Goal: Communication & Community: Share content

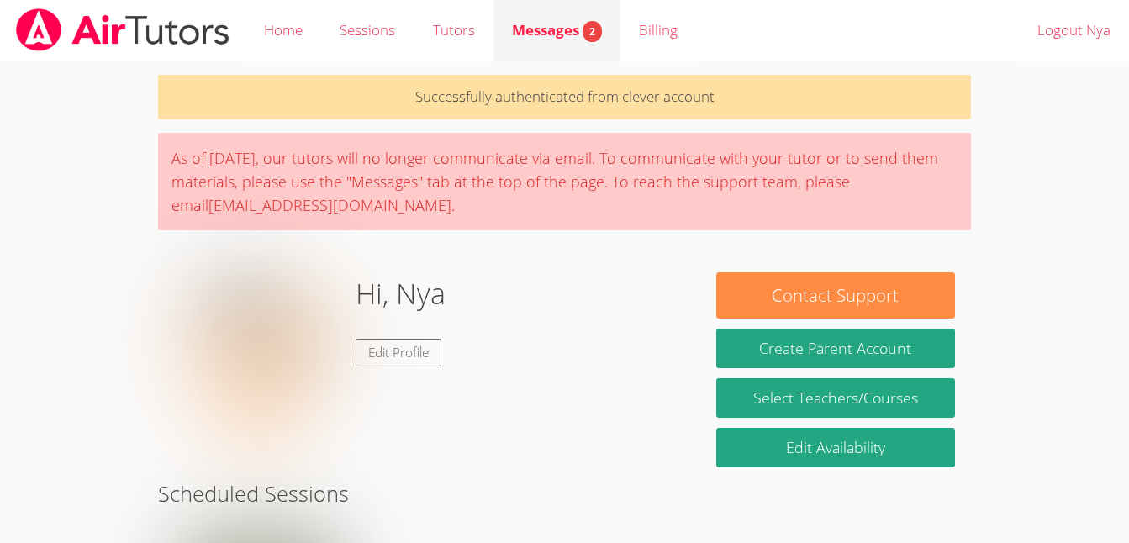
click at [573, 37] on span "Messages 2" at bounding box center [557, 29] width 90 height 19
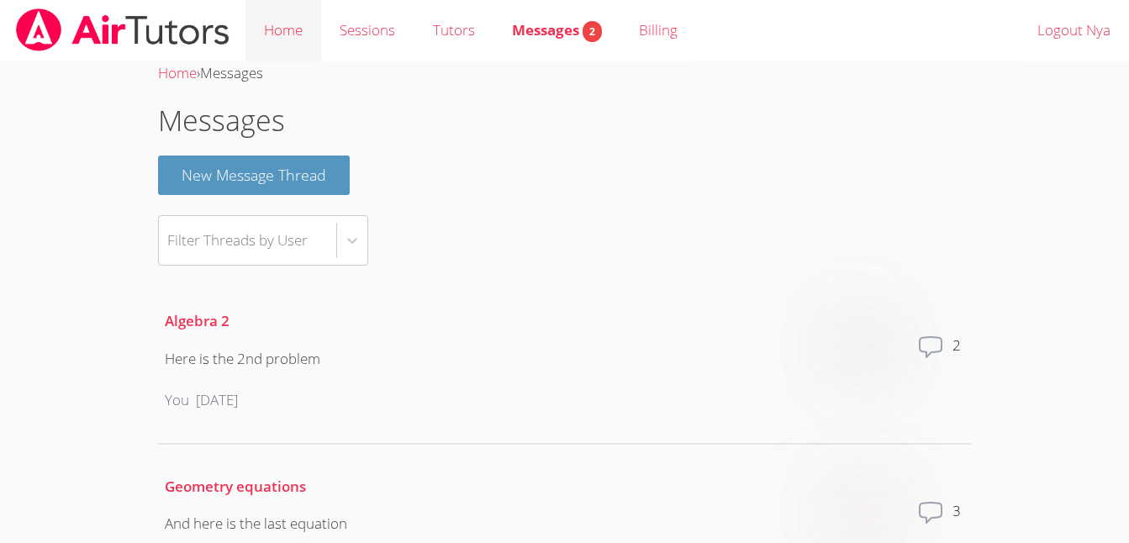
click at [282, 23] on link "Home" at bounding box center [283, 30] width 76 height 61
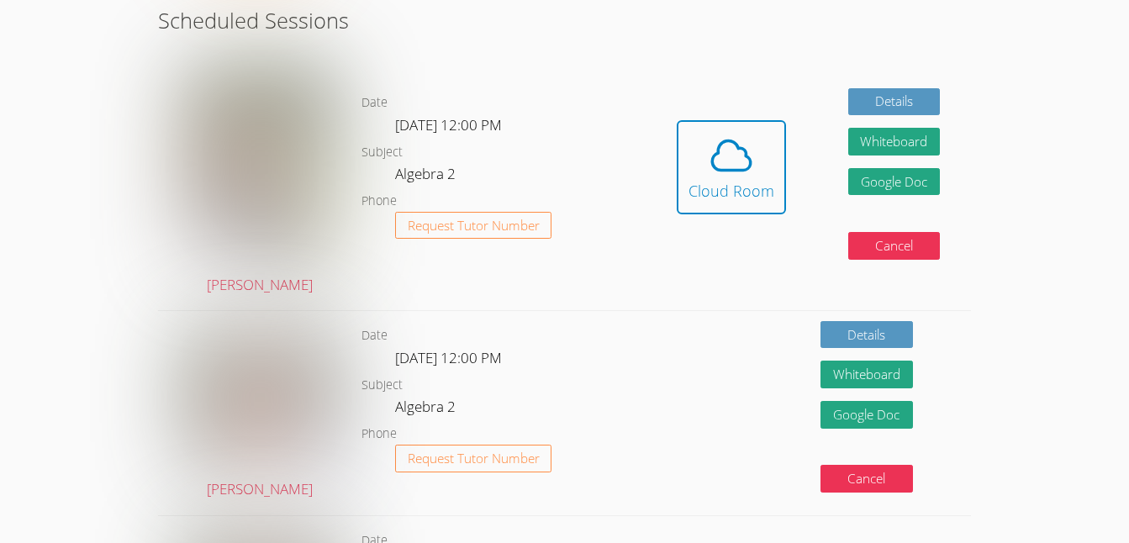
scroll to position [420, 0]
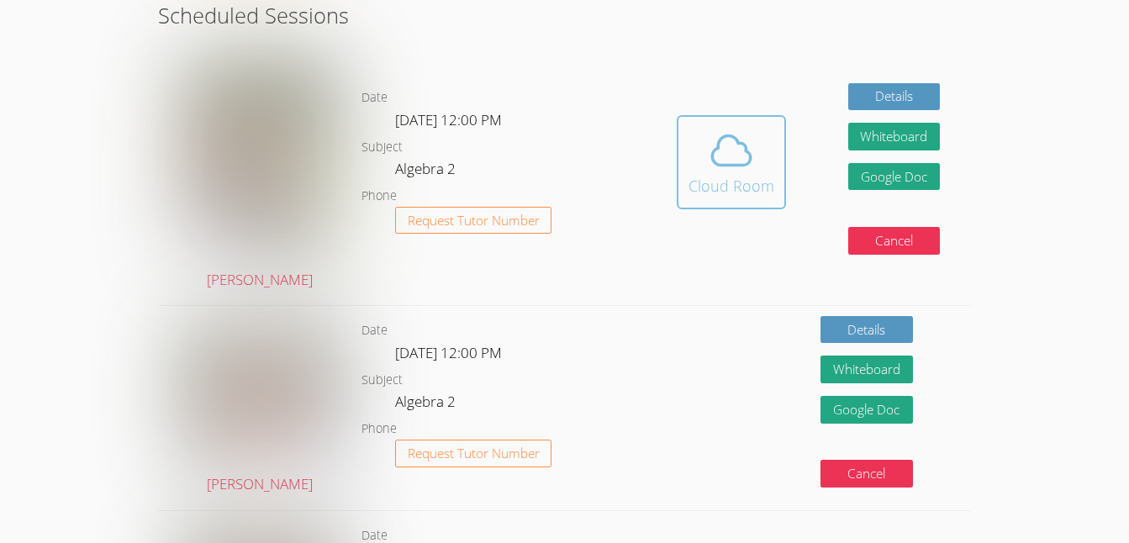
click at [730, 157] on icon at bounding box center [731, 150] width 47 height 47
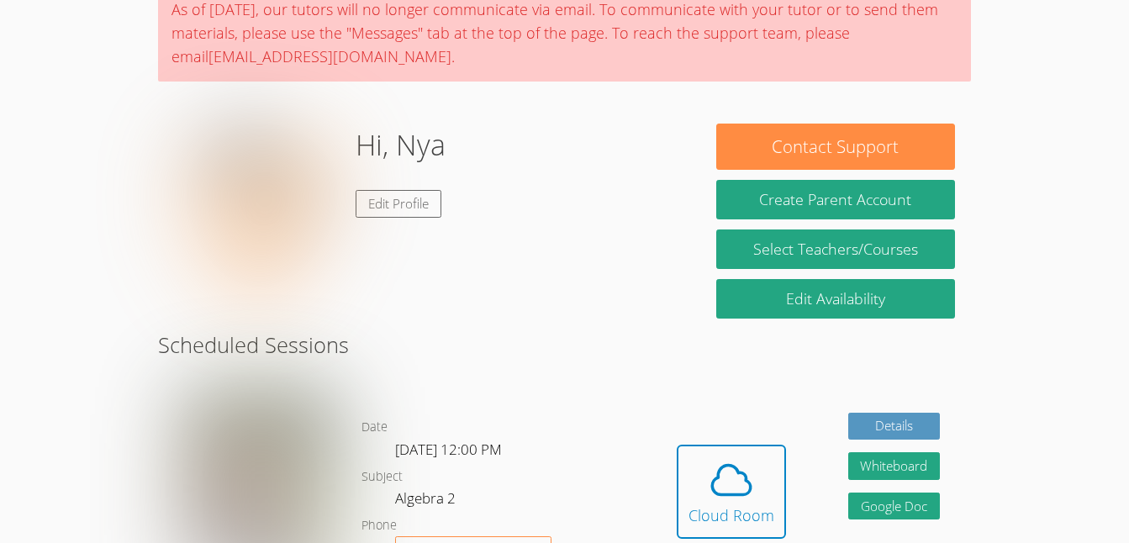
scroll to position [0, 0]
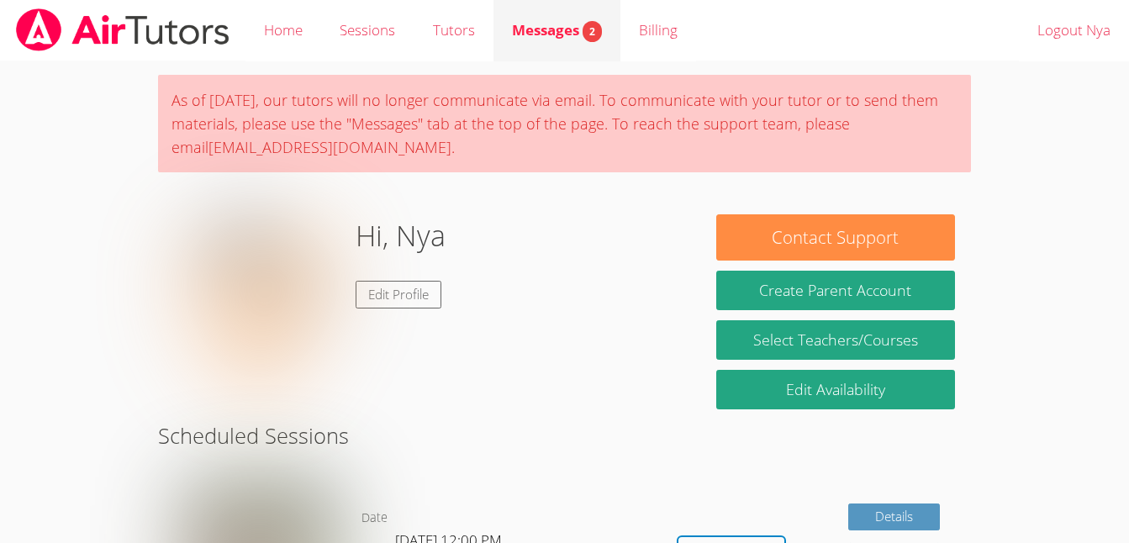
click at [573, 39] on span "Messages 2" at bounding box center [557, 29] width 90 height 19
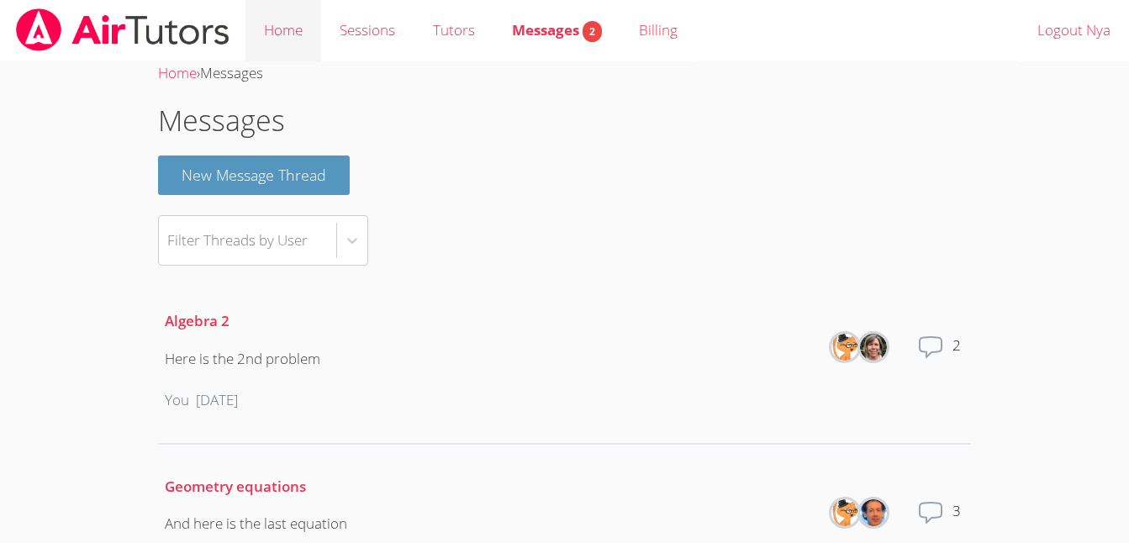
click at [298, 28] on link "Home" at bounding box center [283, 30] width 76 height 61
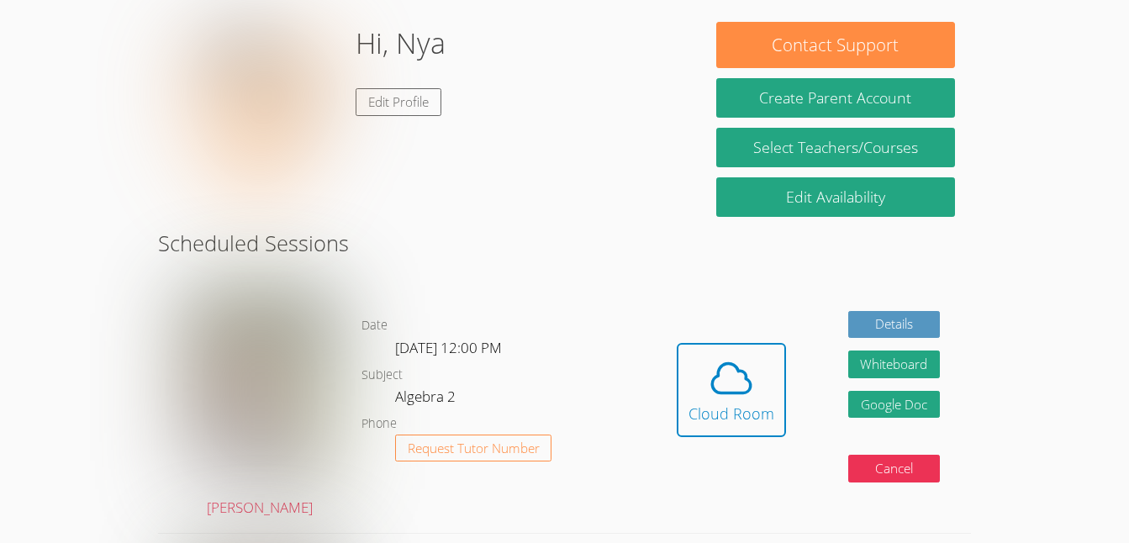
scroll to position [196, 0]
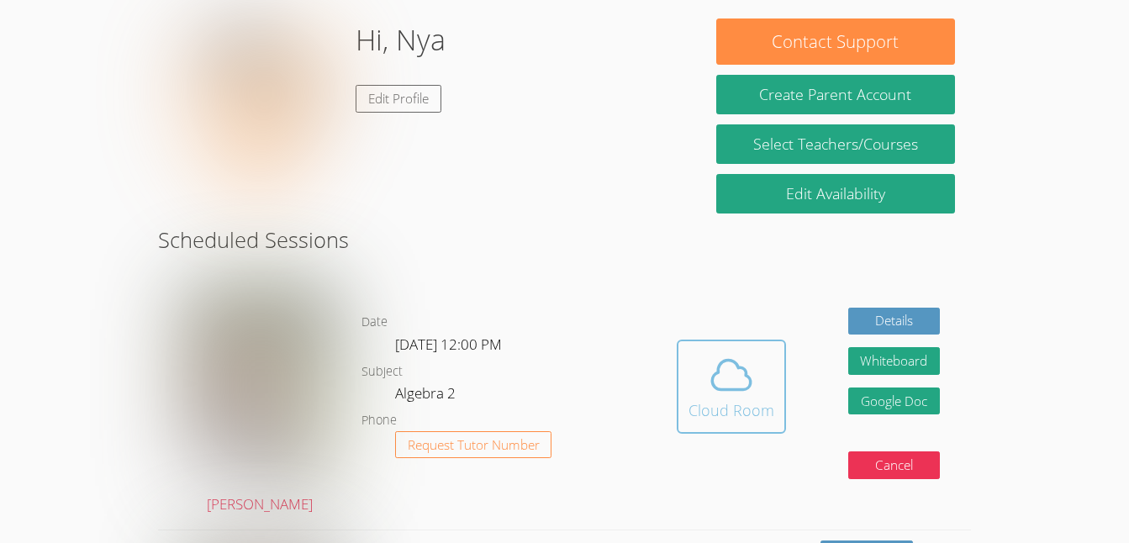
click at [736, 384] on icon at bounding box center [731, 374] width 47 height 47
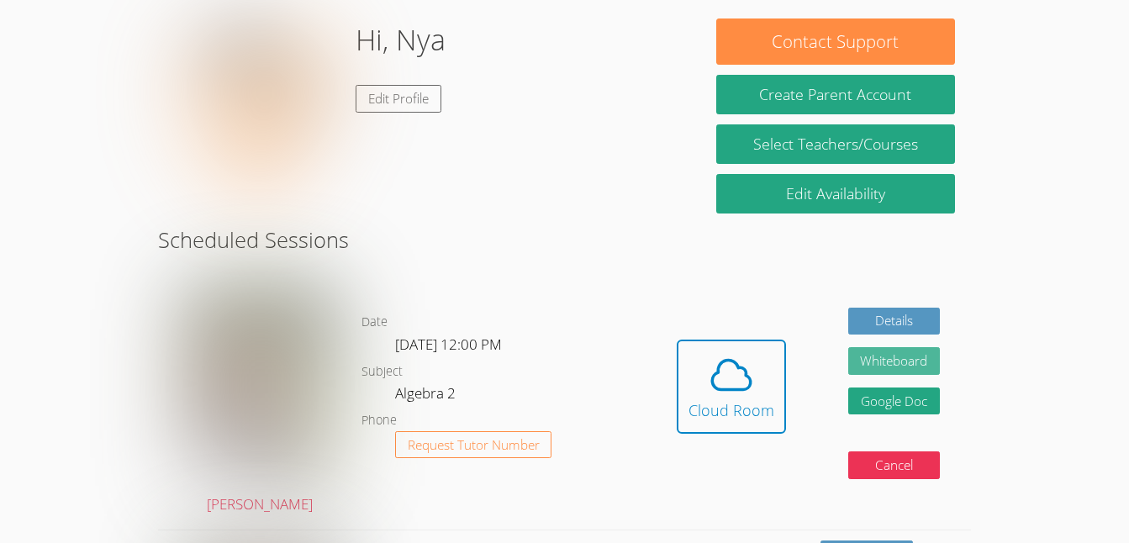
click at [911, 356] on button "Whiteboard" at bounding box center [894, 361] width 92 height 28
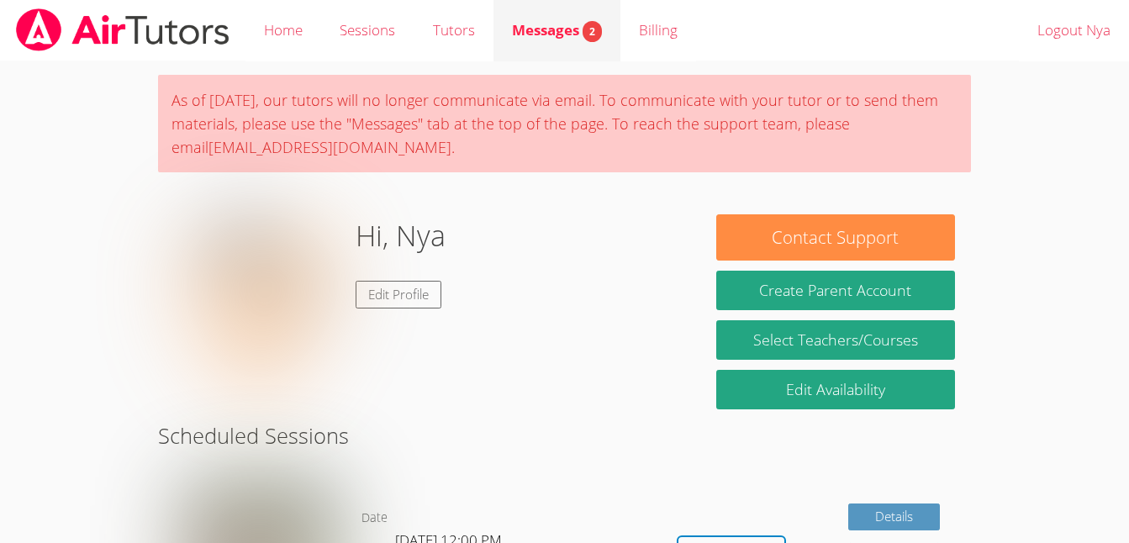
click at [578, 42] on div "Messages 2" at bounding box center [557, 30] width 90 height 24
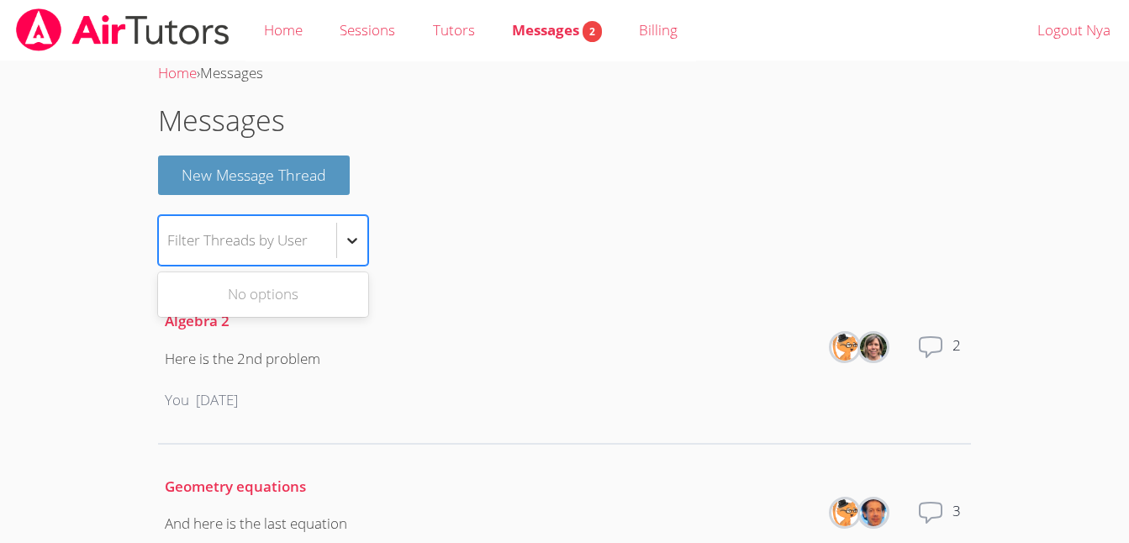
click at [356, 244] on icon at bounding box center [352, 240] width 17 height 17
type input "d"
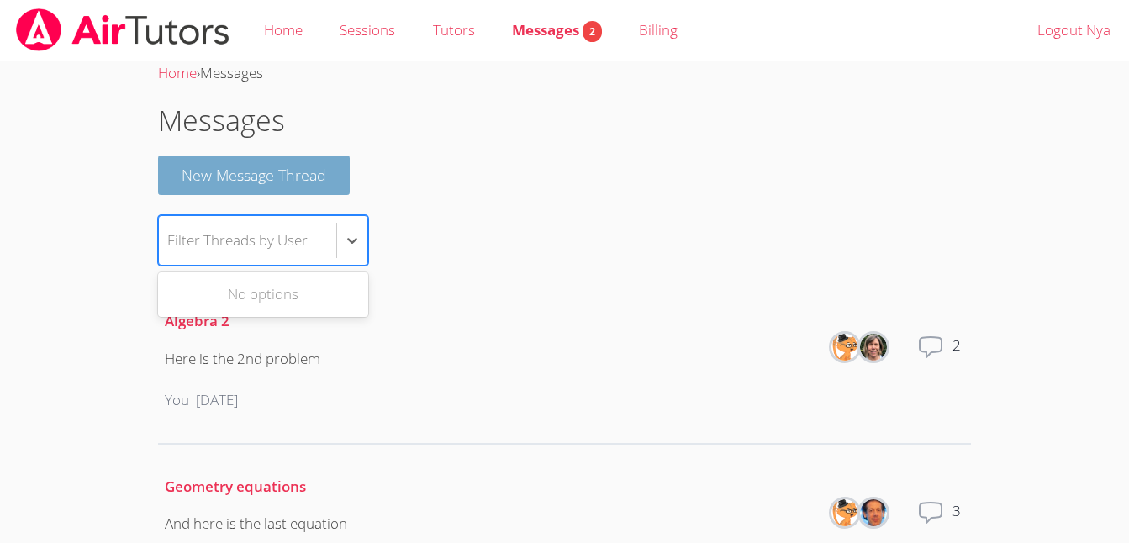
click at [295, 168] on button "New Message Thread" at bounding box center [254, 176] width 192 height 40
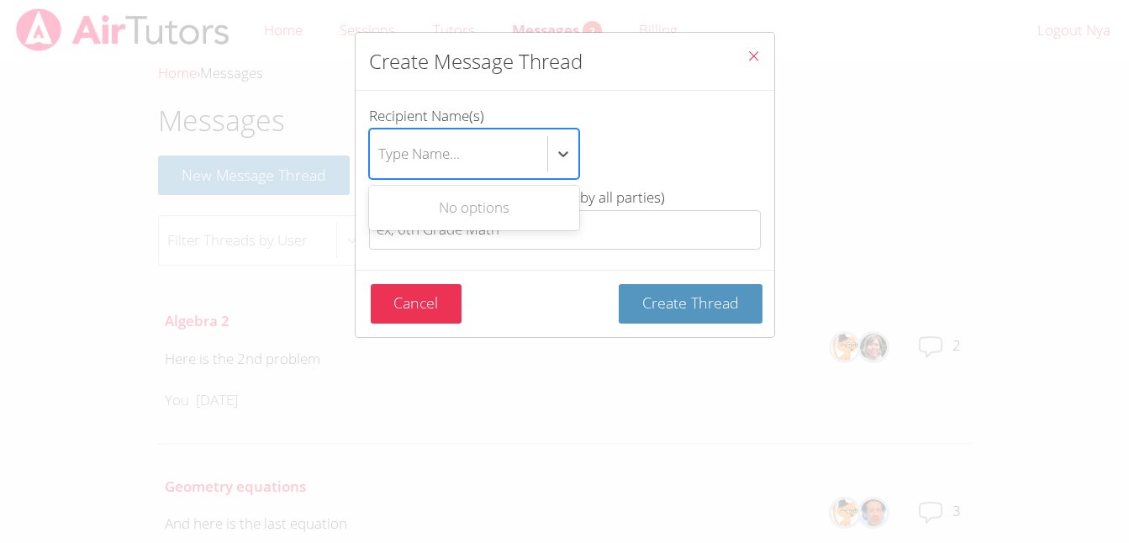
click at [486, 149] on div "Type Name..." at bounding box center [458, 153] width 177 height 49
click at [380, 149] on input "Recipient Name(s) Use Up and Down to choose options, press Enter to select the …" at bounding box center [379, 154] width 2 height 39
type input "[PERSON_NAME]"
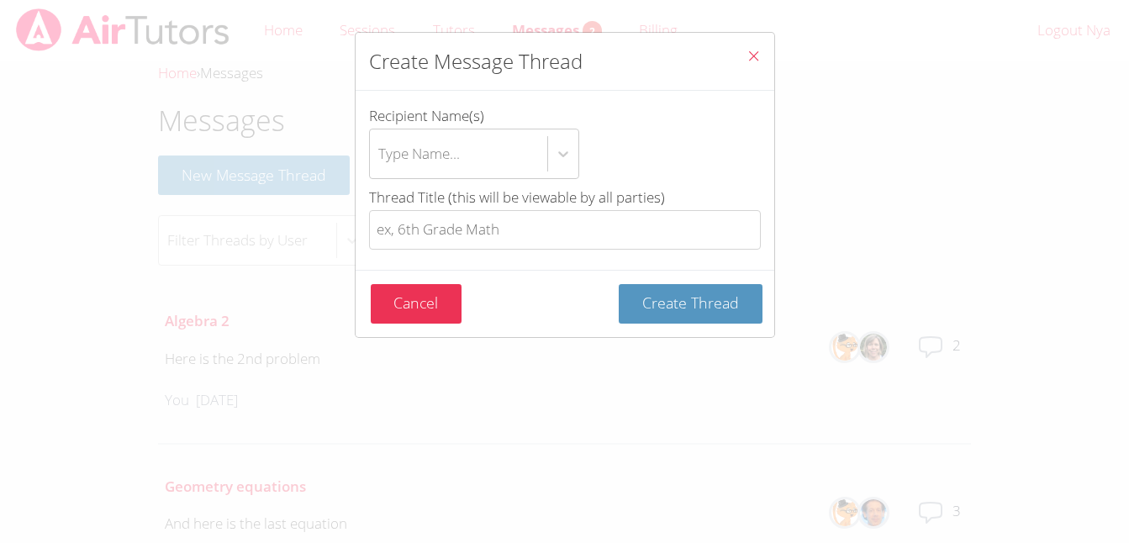
click at [760, 50] on button "Close" at bounding box center [753, 58] width 41 height 51
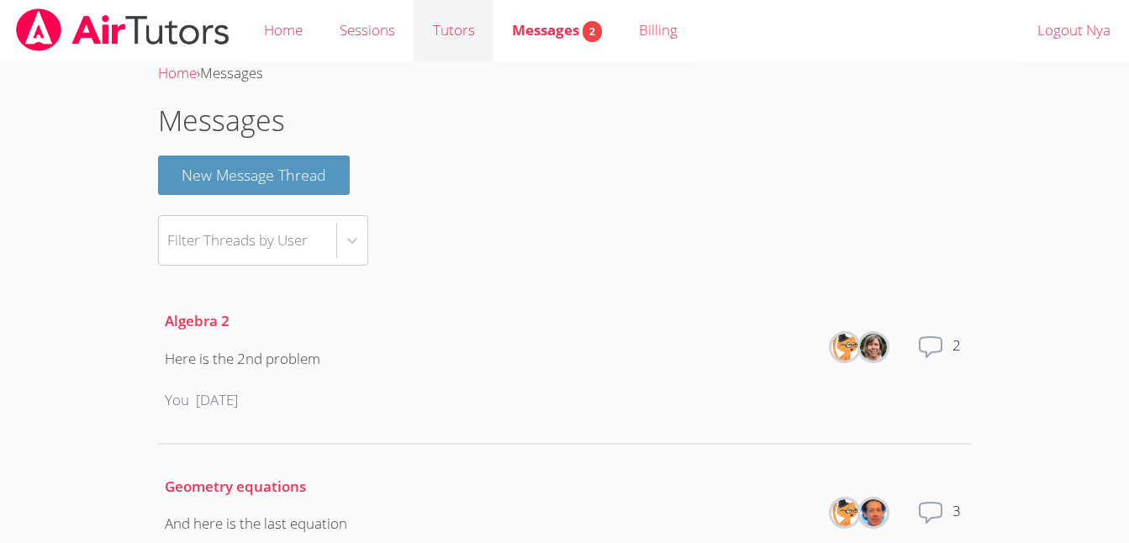
click at [422, 38] on link "Tutors" at bounding box center [453, 30] width 79 height 61
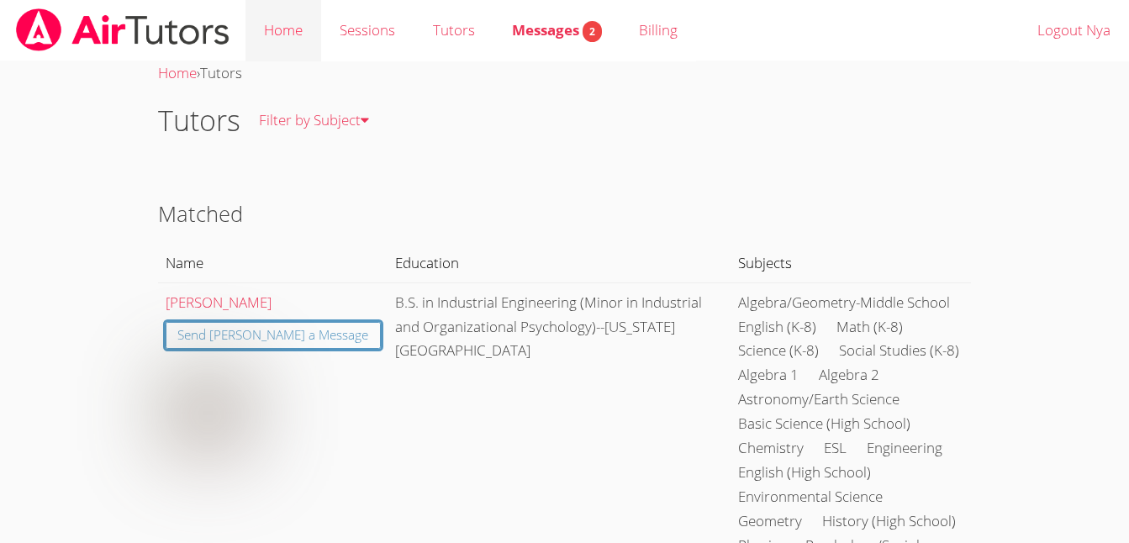
click at [296, 32] on link "Home" at bounding box center [283, 30] width 76 height 61
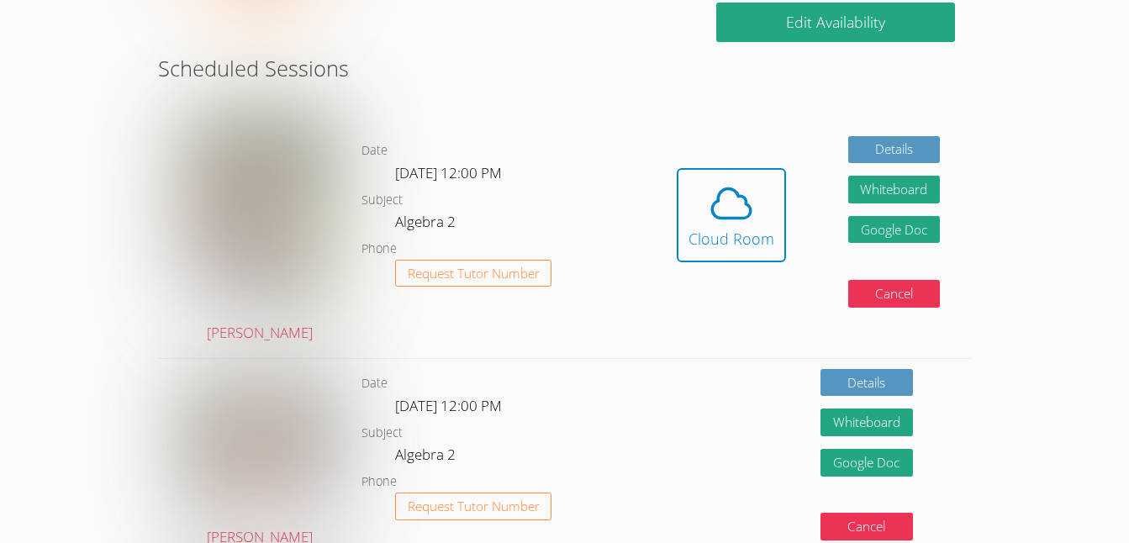
scroll to position [377, 0]
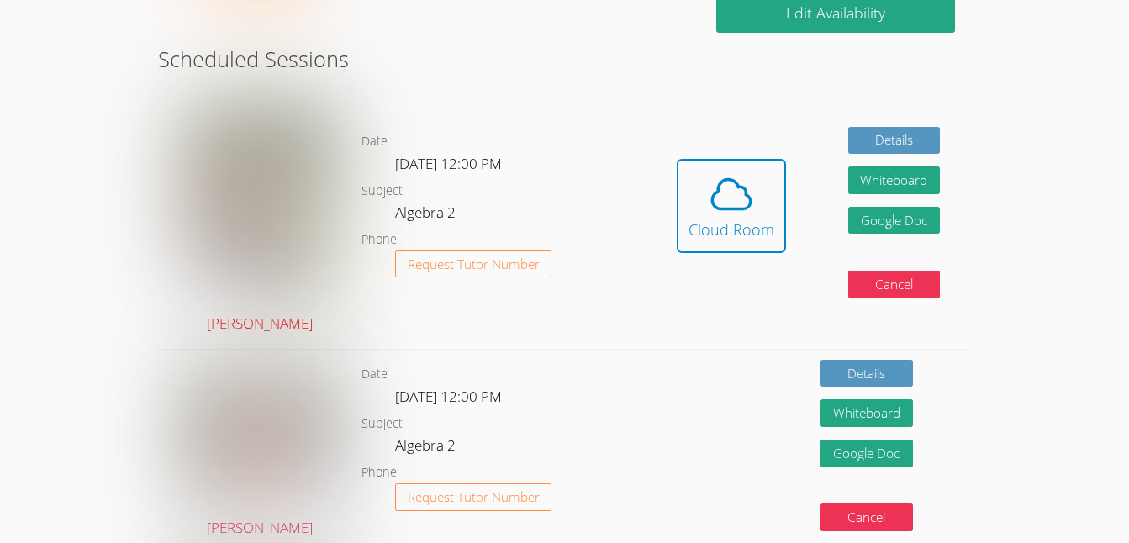
click at [278, 332] on link "[PERSON_NAME]" at bounding box center [259, 218] width 153 height 235
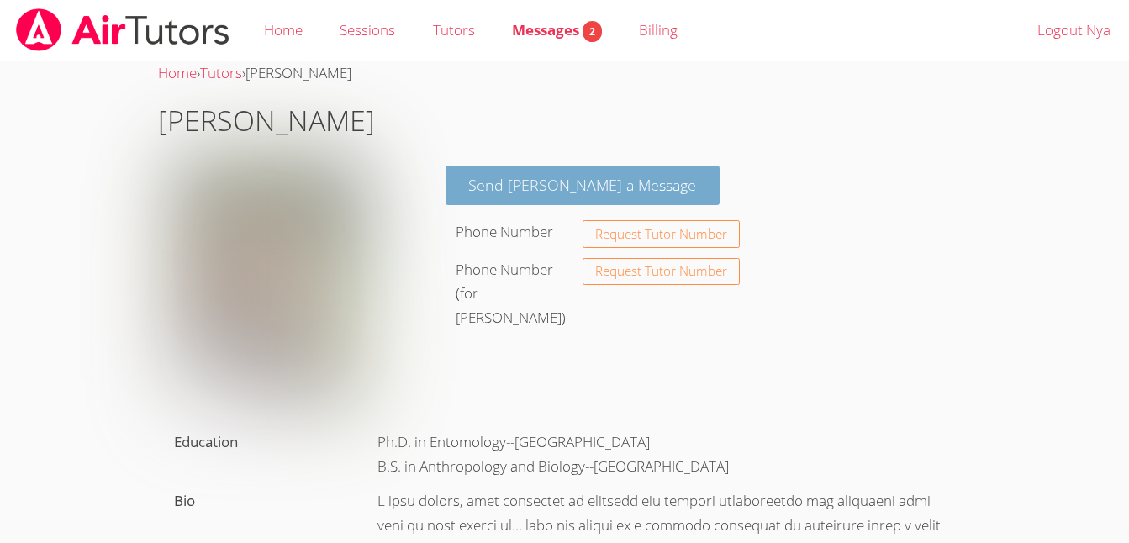
click at [554, 179] on link "Send [PERSON_NAME] a Message" at bounding box center [583, 186] width 275 height 40
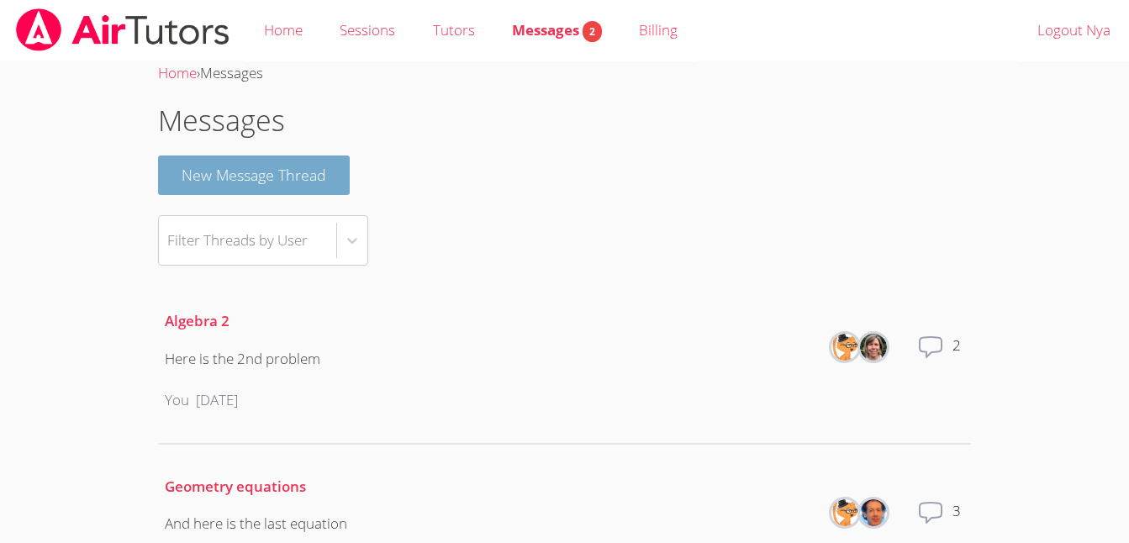
click at [343, 165] on button "New Message Thread" at bounding box center [254, 176] width 192 height 40
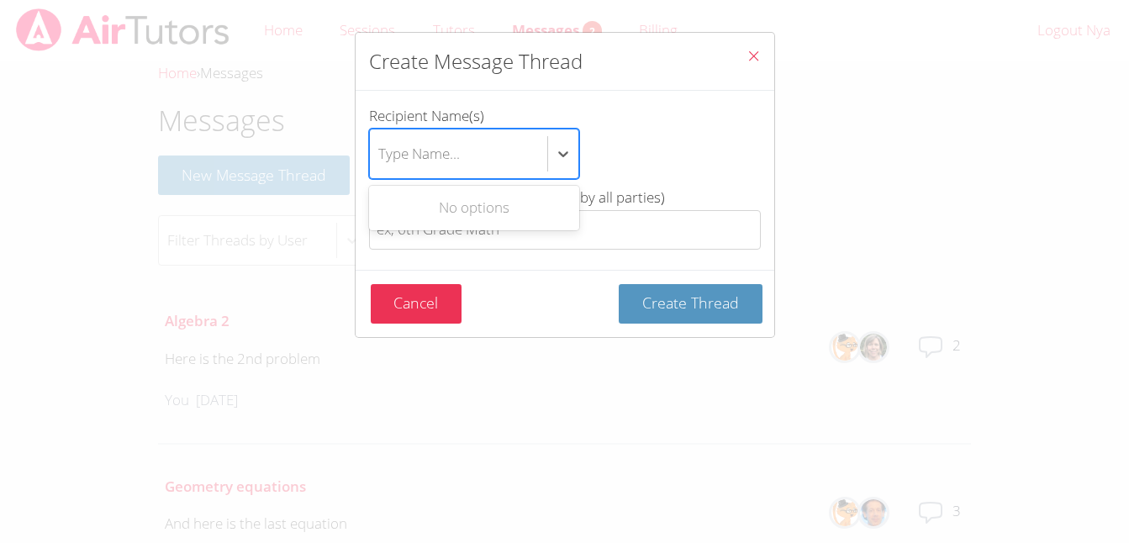
click at [456, 161] on div "Type Name..." at bounding box center [419, 153] width 82 height 24
click at [380, 161] on input "Recipient Name(s) Use Up and Down to choose options, press Enter to select the …" at bounding box center [379, 154] width 2 height 39
click at [572, 152] on div "btn solid blue btn-info" at bounding box center [563, 154] width 30 height 30
click at [380, 152] on input "Recipient Name(s) Select is focused ,type to refine list, press Down to open th…" at bounding box center [379, 154] width 2 height 39
click at [572, 152] on div "btn solid blue btn-info" at bounding box center [563, 154] width 30 height 30
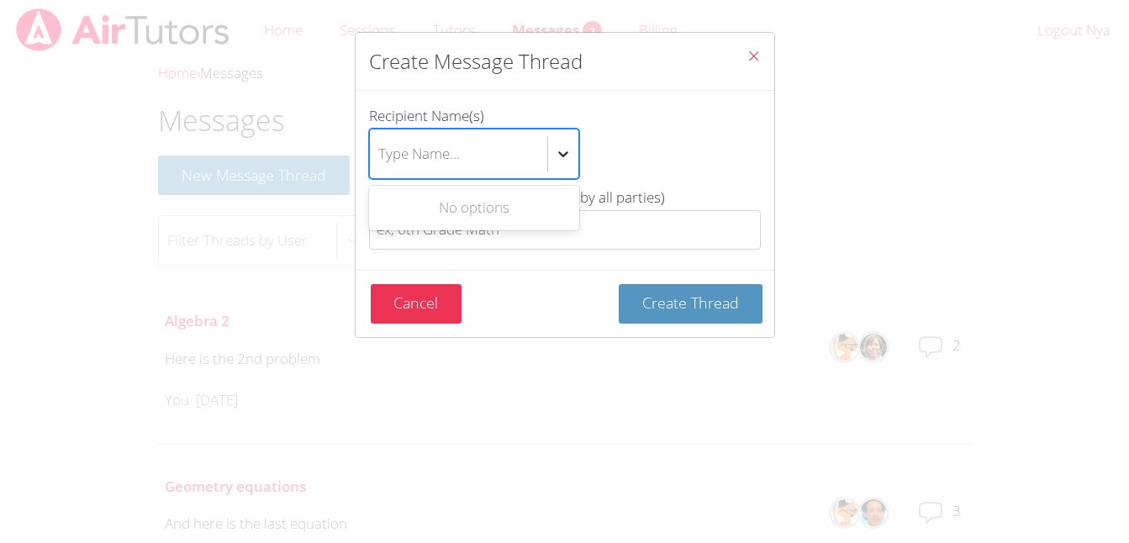
click at [380, 152] on input "Recipient Name(s) Use Up and Down to choose options, press Enter to select the …" at bounding box center [379, 154] width 2 height 39
type input "d"
type input "[PERSON_NAME]"
click at [619, 284] on button "Create Thread" at bounding box center [691, 304] width 144 height 40
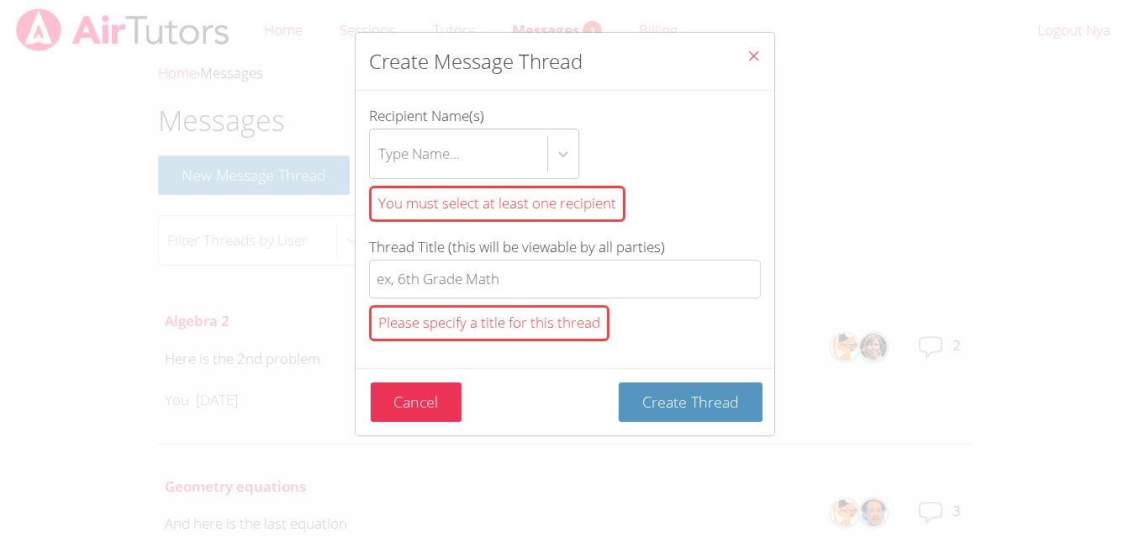
click at [644, 165] on div "Type Name..." at bounding box center [565, 154] width 392 height 50
click at [380, 165] on input "Recipient Name(s) Type Name... You must select at least one recipient" at bounding box center [379, 154] width 2 height 39
click at [747, 58] on icon "Close" at bounding box center [754, 56] width 14 height 14
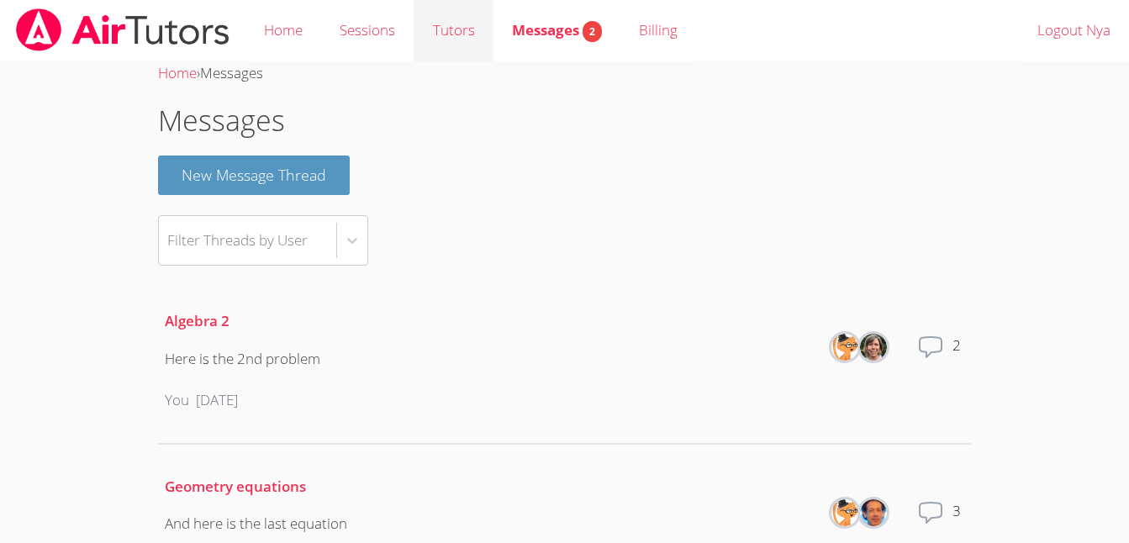
click at [446, 43] on link "Tutors" at bounding box center [453, 30] width 79 height 61
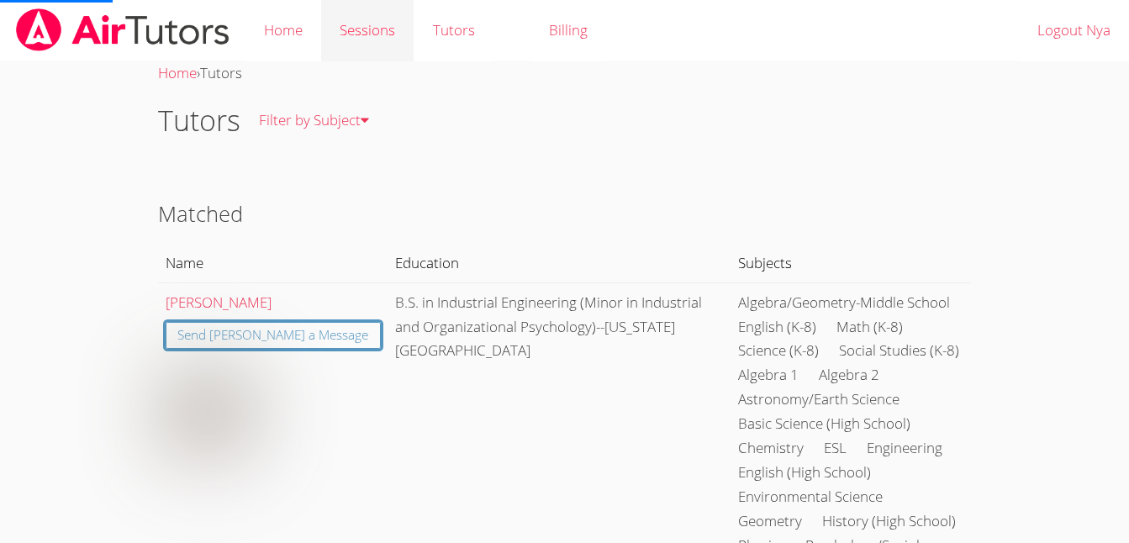
click at [387, 37] on link "Sessions" at bounding box center [367, 30] width 92 height 61
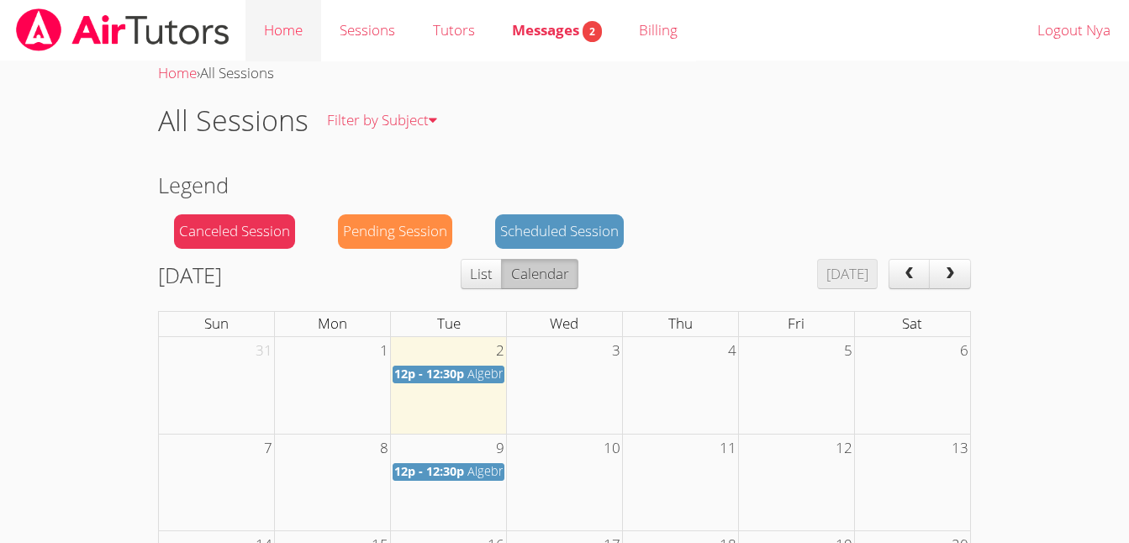
click at [290, 22] on link "Home" at bounding box center [283, 30] width 76 height 61
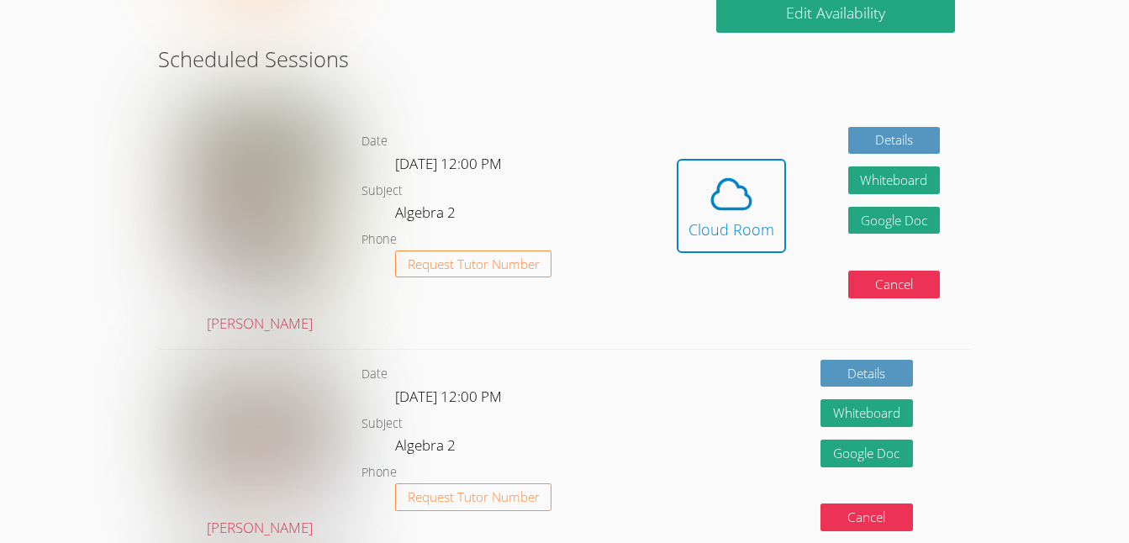
scroll to position [392, 0]
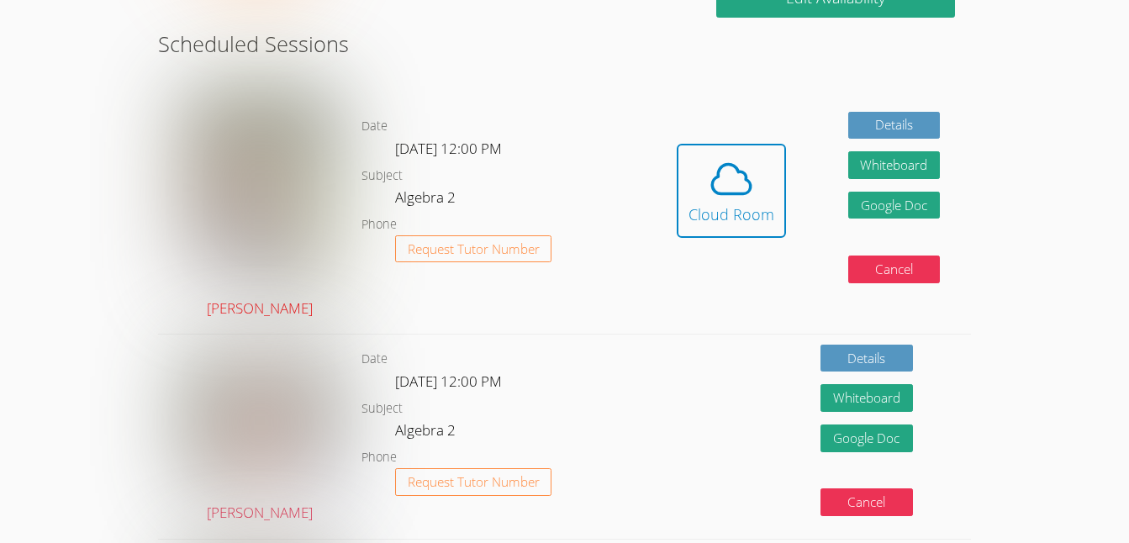
click at [282, 306] on link "[PERSON_NAME]" at bounding box center [259, 203] width 153 height 235
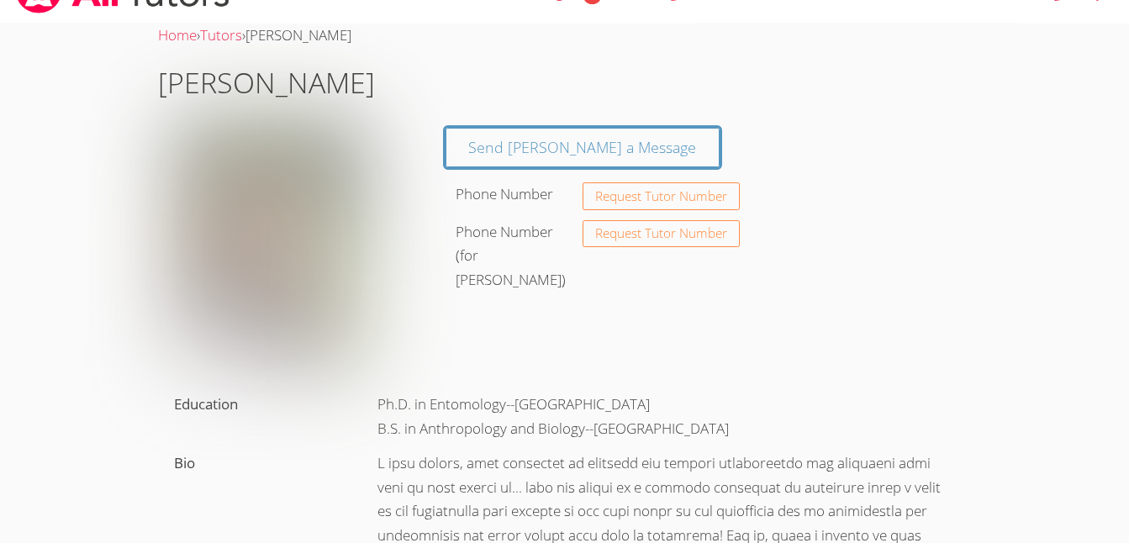
scroll to position [30, 0]
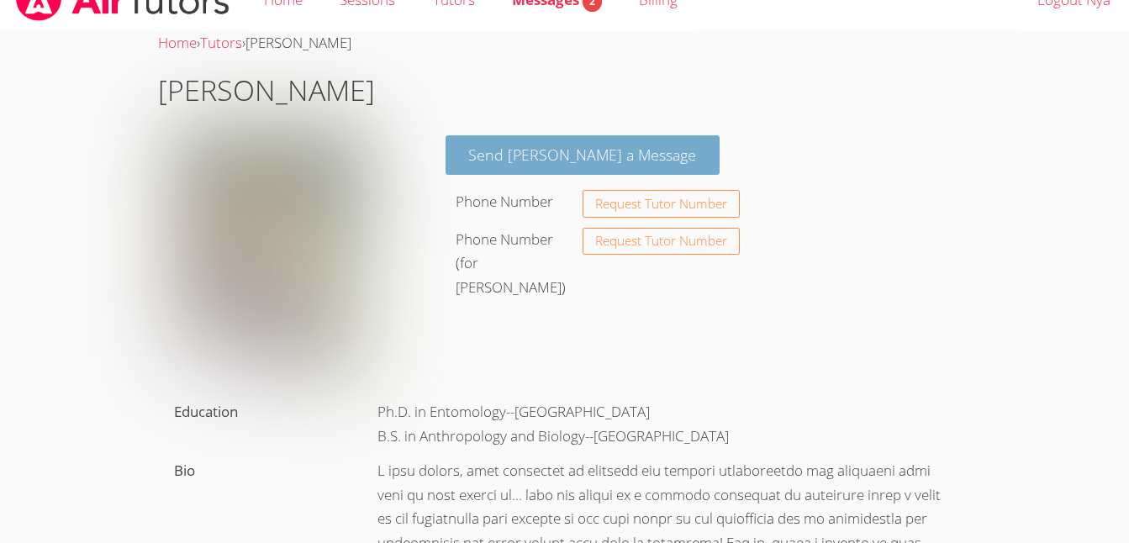
click at [572, 166] on link "Send [PERSON_NAME] a Message" at bounding box center [583, 155] width 275 height 40
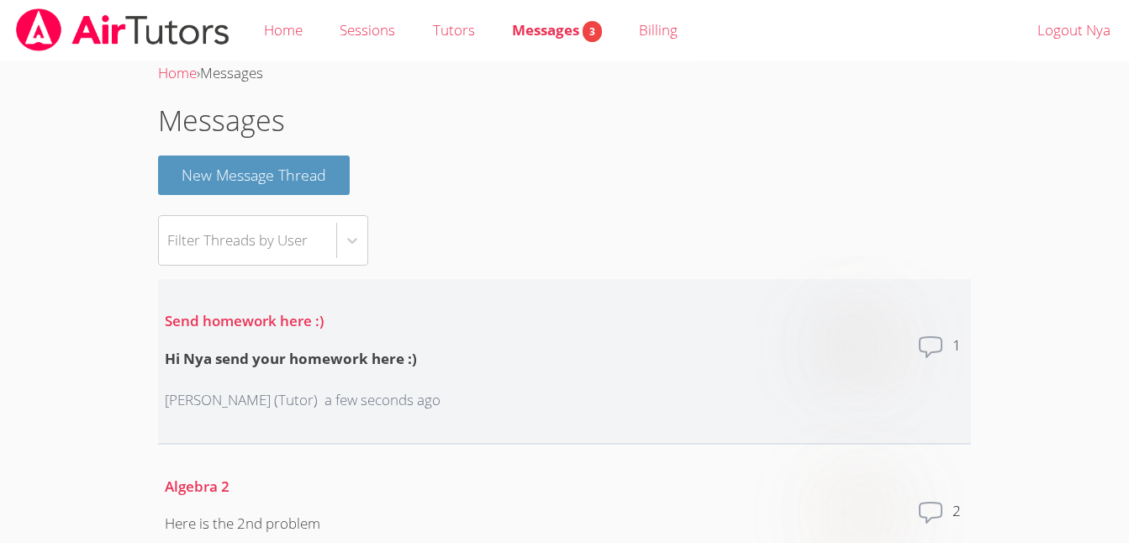
click at [407, 319] on p "Send homework here :)" at bounding box center [303, 321] width 276 height 24
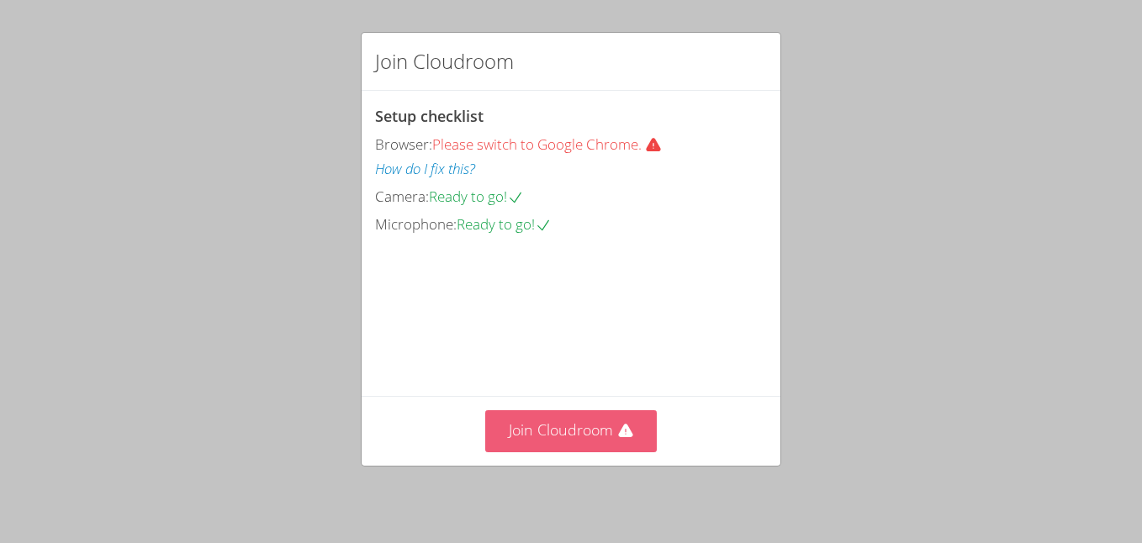
click at [610, 428] on button "Join Cloudroom" at bounding box center [571, 430] width 172 height 41
click at [573, 428] on button "Join Cloudroom" at bounding box center [571, 430] width 172 height 41
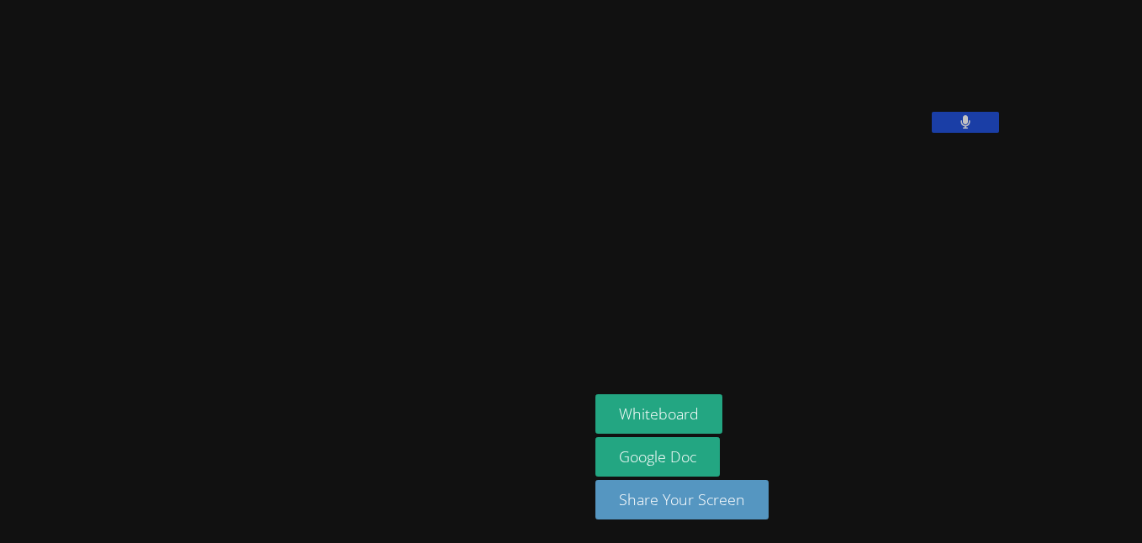
click at [932, 133] on button at bounding box center [965, 122] width 67 height 21
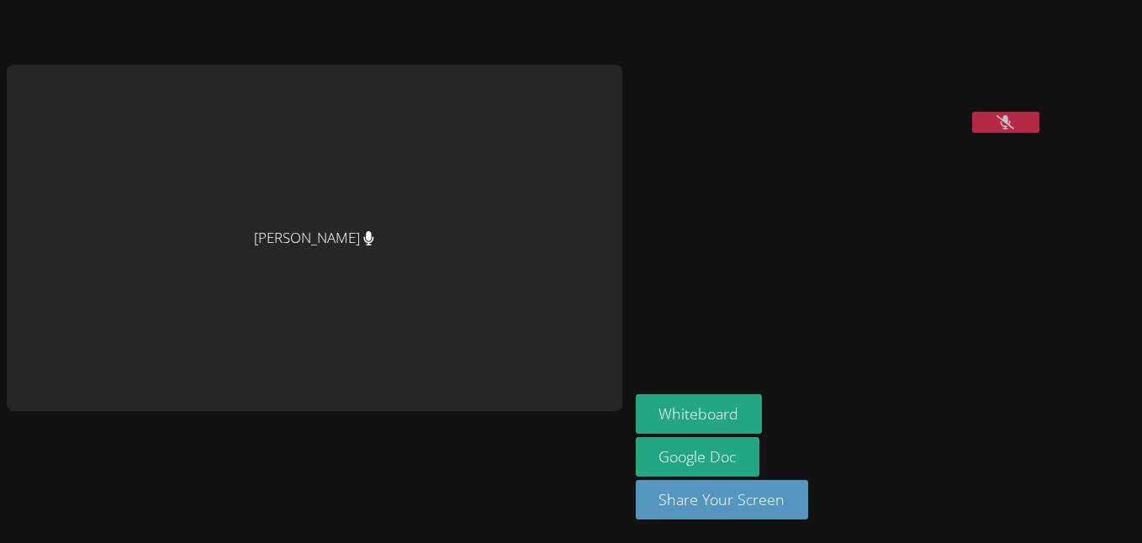
click at [814, 357] on aside "Nya Avery Whiteboard Google Doc Share Your Screen" at bounding box center [839, 271] width 420 height 543
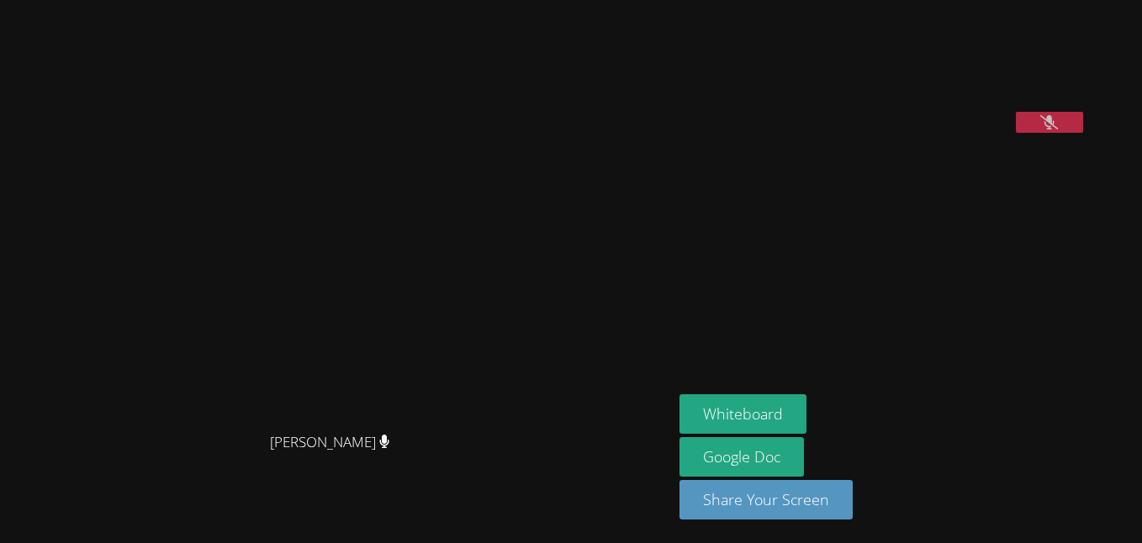
click at [1016, 133] on button at bounding box center [1049, 122] width 67 height 21
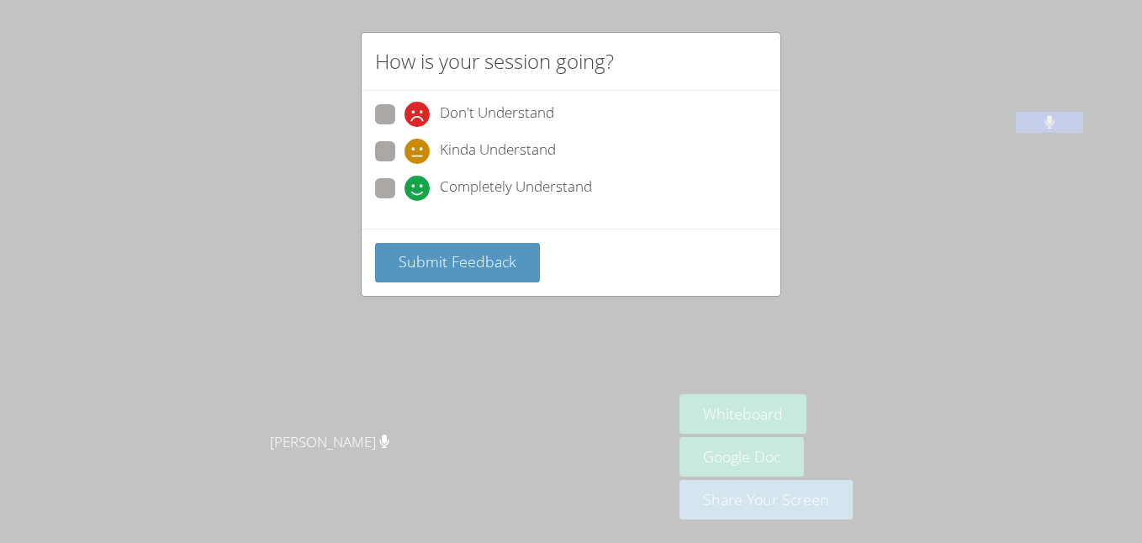
click at [502, 193] on span "Completely Understand" at bounding box center [516, 188] width 152 height 25
click at [419, 193] on input "Completely Understand" at bounding box center [411, 185] width 14 height 14
radio input "true"
click at [467, 154] on span "Kinda Understand" at bounding box center [498, 151] width 116 height 25
click at [419, 154] on input "Kinda Understand" at bounding box center [411, 148] width 14 height 14
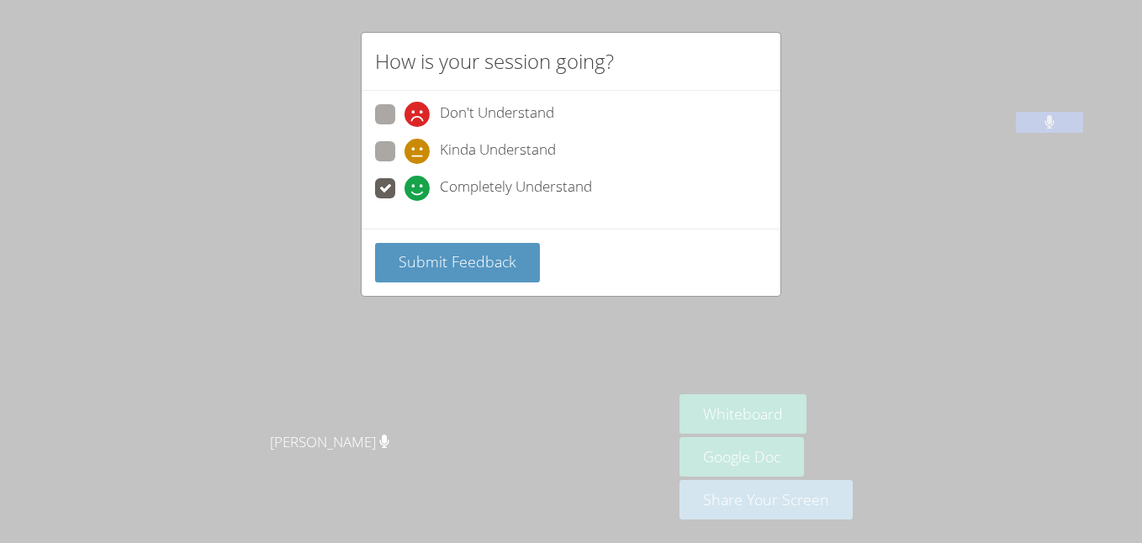
radio input "true"
click at [454, 286] on div "Submit Feedback" at bounding box center [571, 262] width 419 height 67
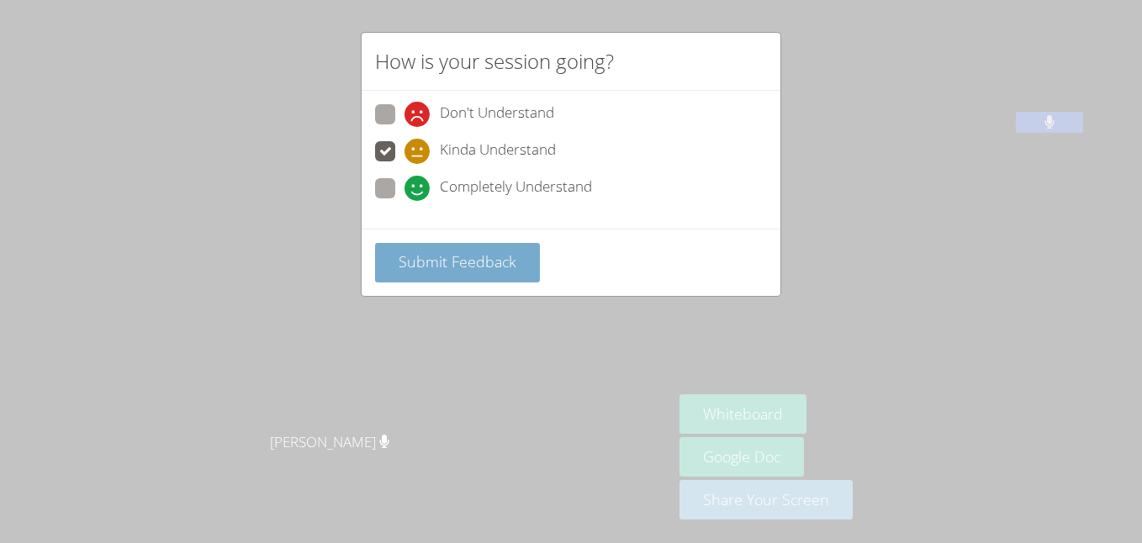
click at [451, 274] on button "Submit Feedback" at bounding box center [457, 263] width 165 height 40
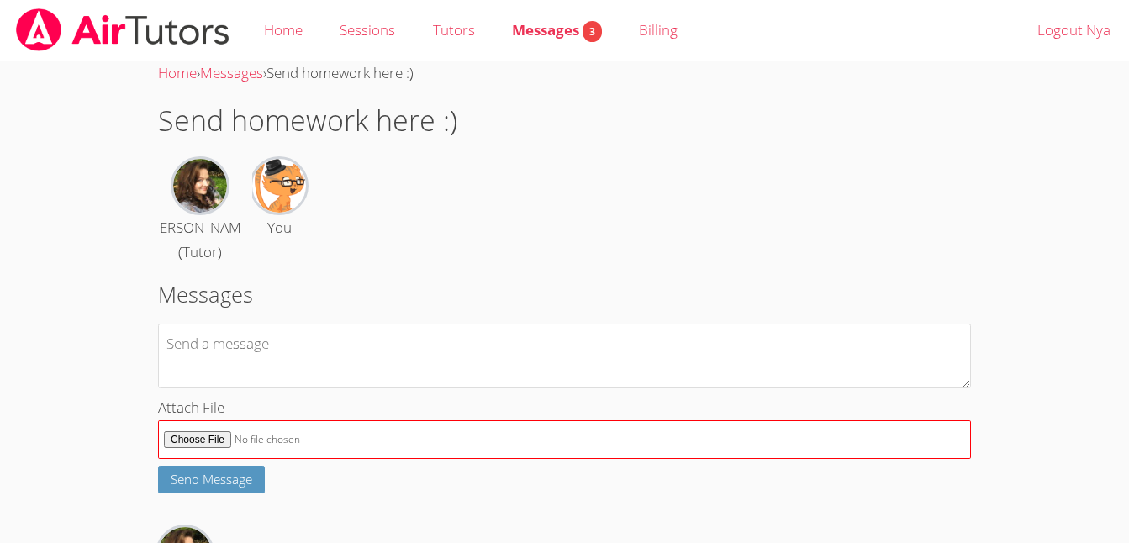
click at [216, 437] on form "Attach File Send Message" at bounding box center [564, 409] width 813 height 170
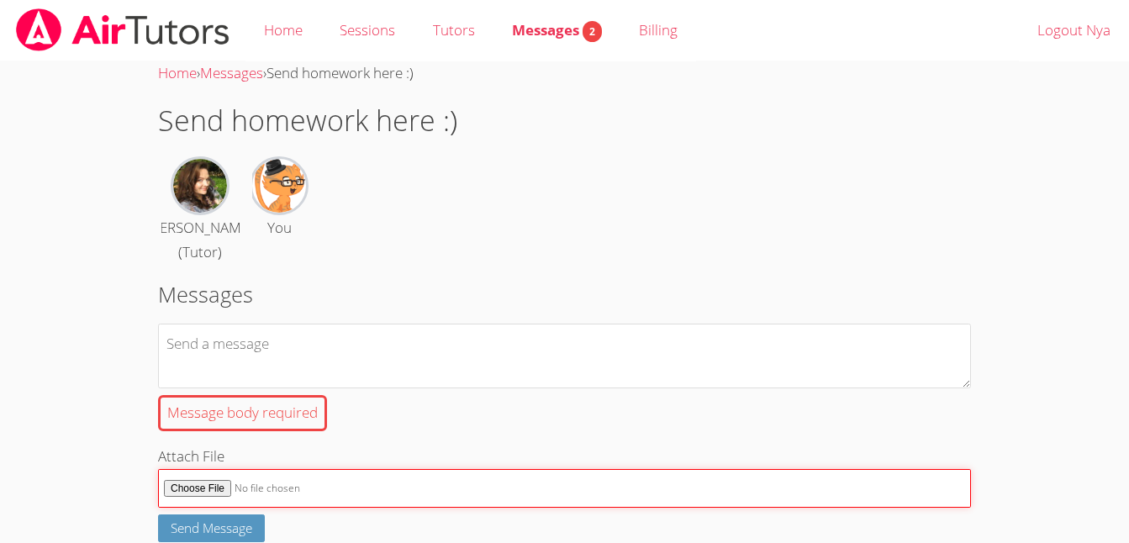
click at [216, 437] on form "Message body required Attach File Send Message" at bounding box center [564, 433] width 813 height 219
click at [209, 490] on input "Attach File" at bounding box center [564, 489] width 813 height 40
type input "C:\fakepath\Screenshot_2-9-2025_113814_r07.core.learn.edgenuity.com.jpeg"
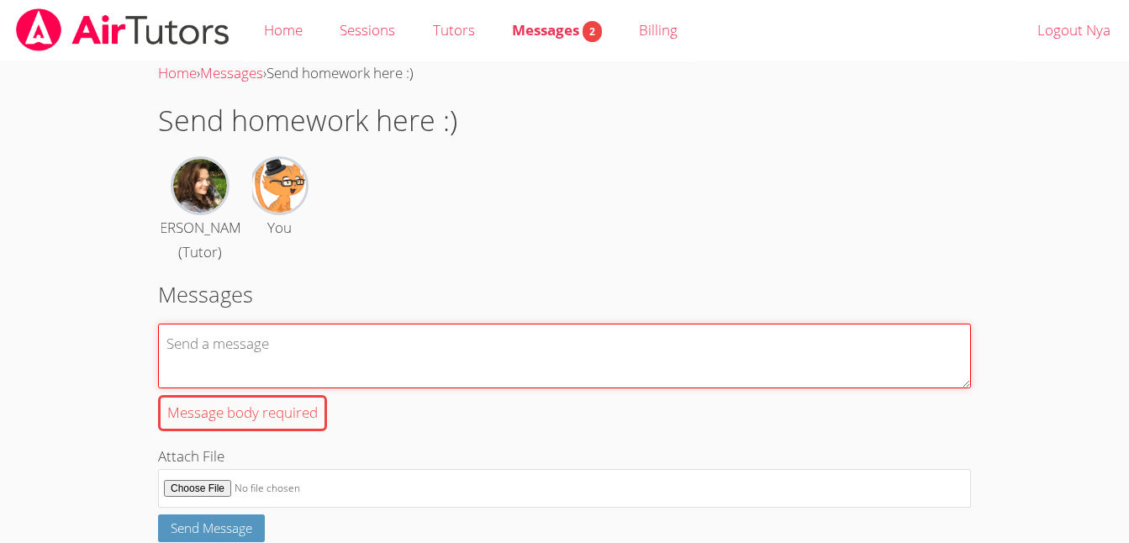
click at [332, 357] on textarea "Message body required" at bounding box center [564, 356] width 813 height 65
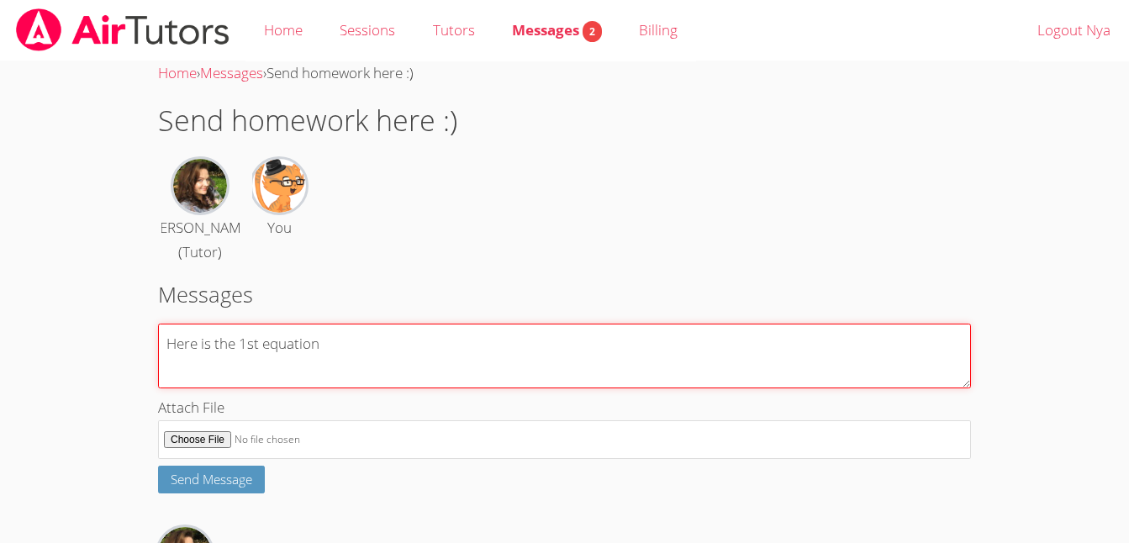
click at [263, 346] on textarea "Here is the 1st equation" at bounding box center [564, 356] width 813 height 65
type textarea "Here is the equation"
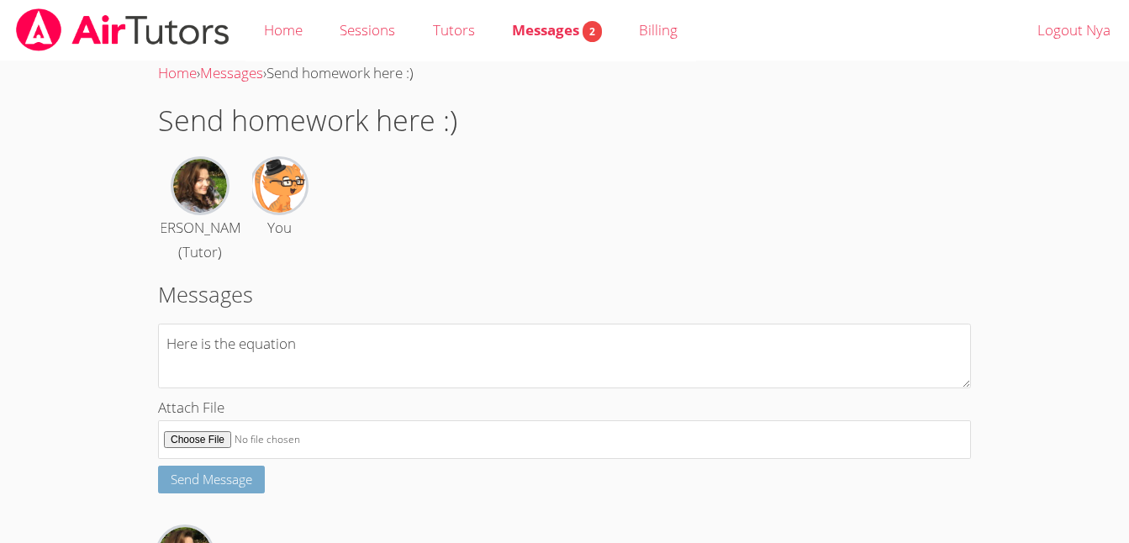
click at [224, 490] on button "Send Message" at bounding box center [211, 480] width 107 height 28
